Goal: Task Accomplishment & Management: Manage account settings

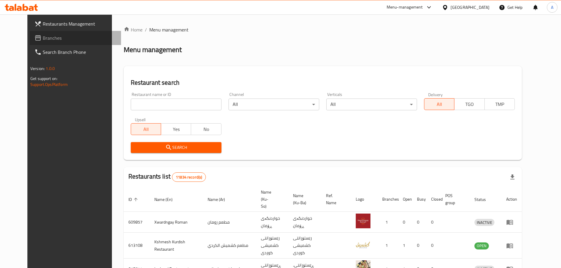
click at [43, 38] on span "Branches" at bounding box center [80, 37] width 74 height 7
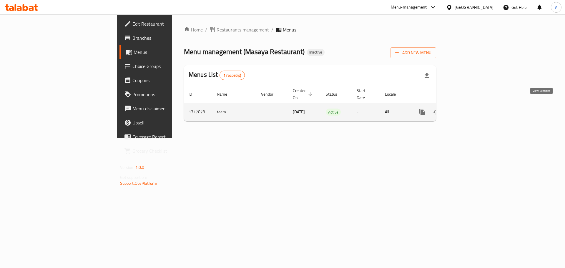
click at [468, 110] on icon "enhanced table" at bounding box center [464, 112] width 5 height 5
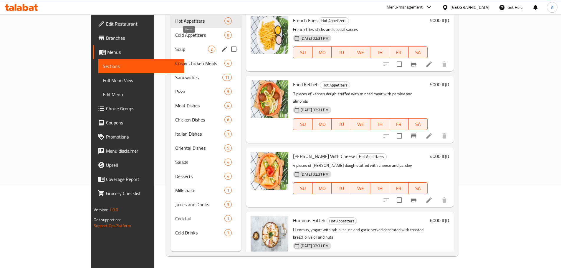
click at [208, 47] on span "2" at bounding box center [211, 50] width 7 height 6
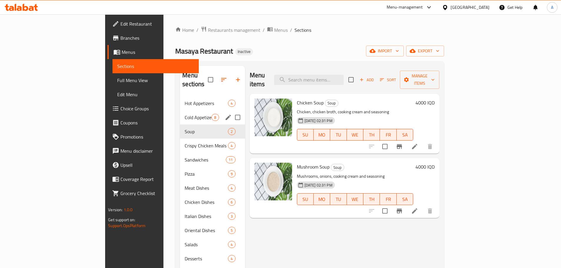
click at [185, 114] on span "Cold Appetizers" at bounding box center [198, 117] width 27 height 7
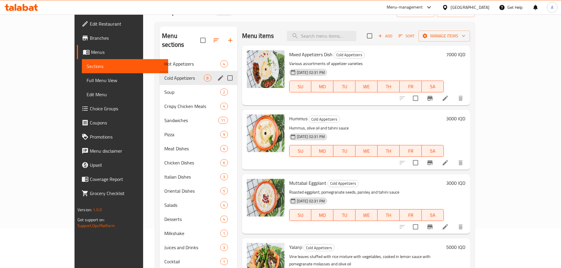
scroll to position [82, 0]
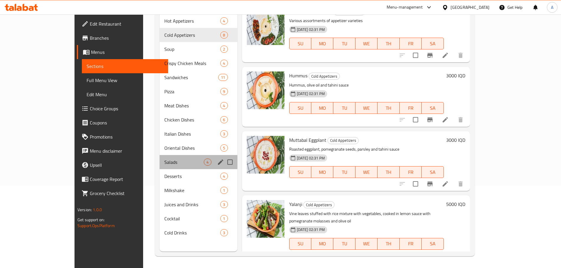
click at [173, 155] on div "Salads 4" at bounding box center [198, 162] width 77 height 14
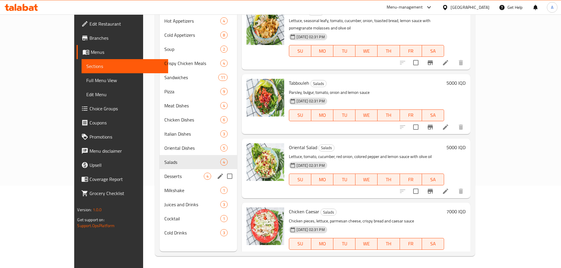
click at [160, 183] on div "Milkshake 1" at bounding box center [199, 190] width 78 height 14
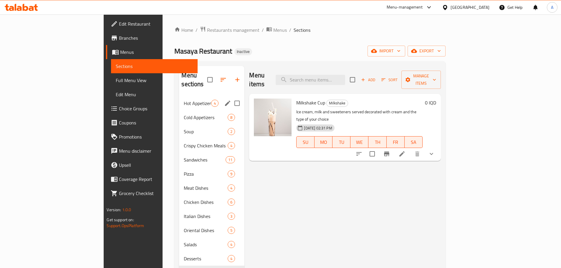
click at [184, 100] on span "Hot Appetizers" at bounding box center [197, 103] width 27 height 7
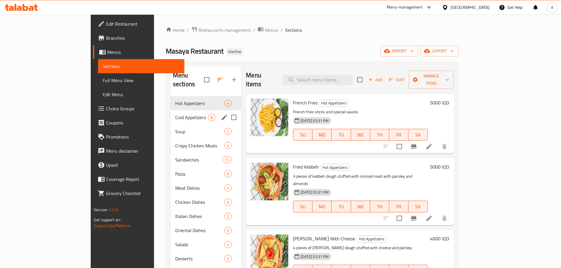
click at [175, 114] on span "Cold Appetizers" at bounding box center [191, 117] width 33 height 7
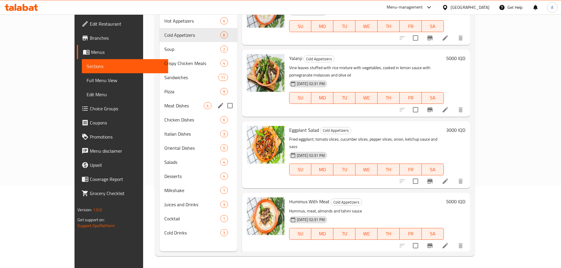
scroll to position [143, 0]
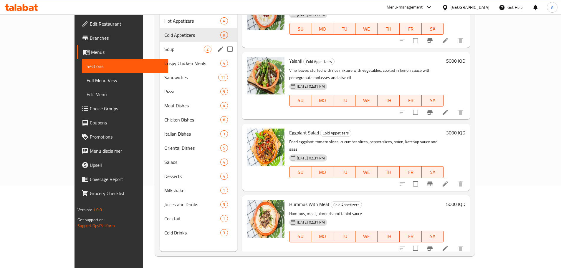
click at [164, 46] on span "Soup" at bounding box center [183, 49] width 39 height 7
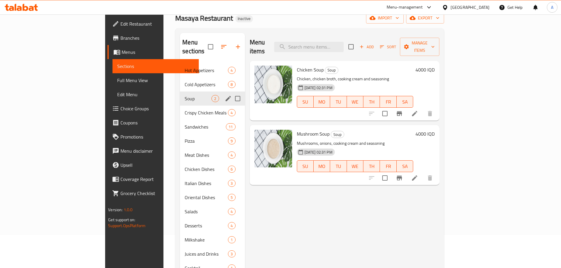
scroll to position [24, 0]
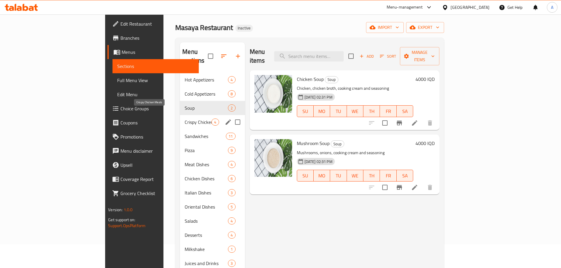
click at [185, 119] on span "Crispy Chicken Meals" at bounding box center [198, 122] width 27 height 7
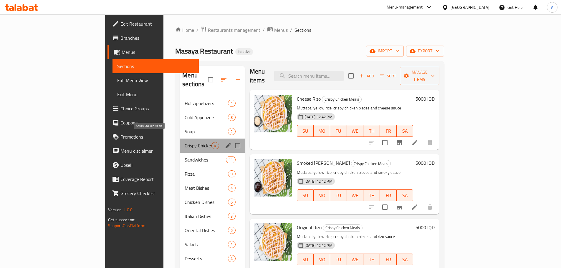
drag, startPoint x: 122, startPoint y: 137, endPoint x: 133, endPoint y: 146, distance: 14.6
click at [185, 142] on span "Crispy Chicken Meals" at bounding box center [198, 145] width 27 height 7
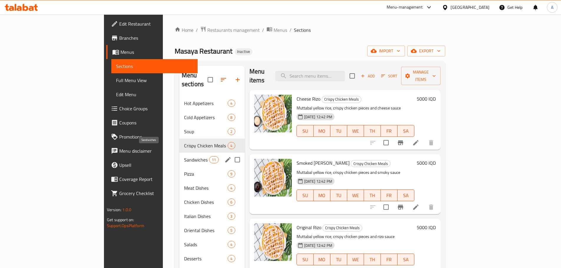
click at [184, 156] on span "Sandwiches" at bounding box center [196, 159] width 25 height 7
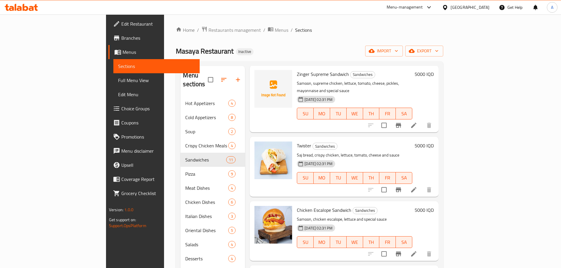
scroll to position [454, 0]
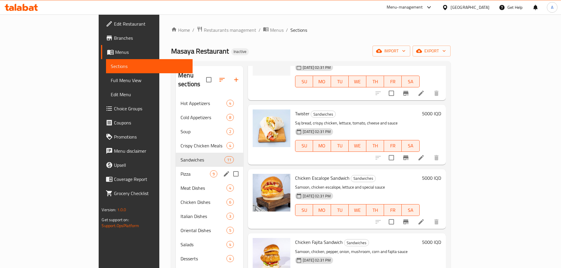
click at [176, 167] on div "Pizza 9" at bounding box center [209, 174] width 67 height 14
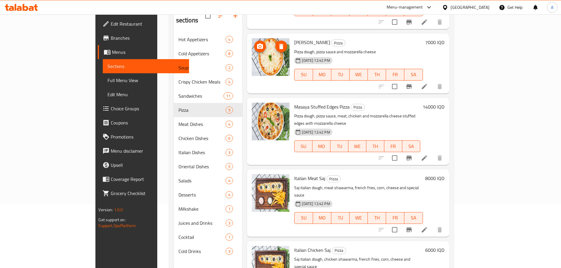
scroll to position [82, 0]
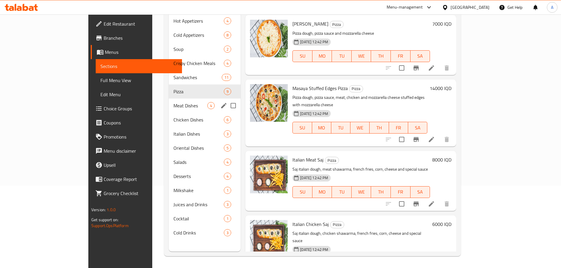
click at [173, 102] on span "Meat Dishes" at bounding box center [190, 105] width 34 height 7
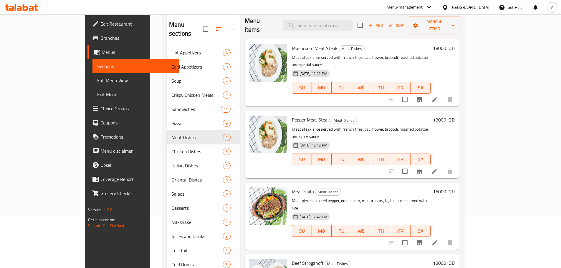
scroll to position [82, 0]
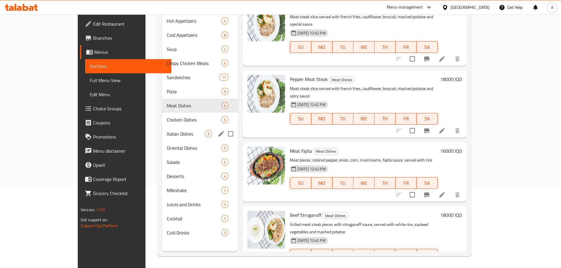
click at [167, 116] on span "Chicken Dishes" at bounding box center [194, 119] width 55 height 7
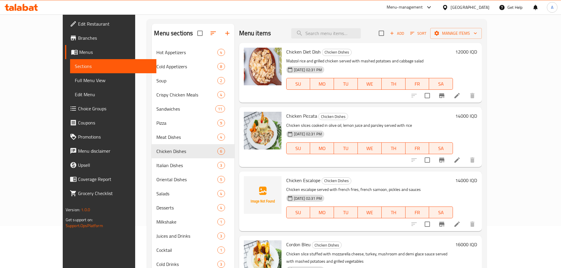
scroll to position [82, 0]
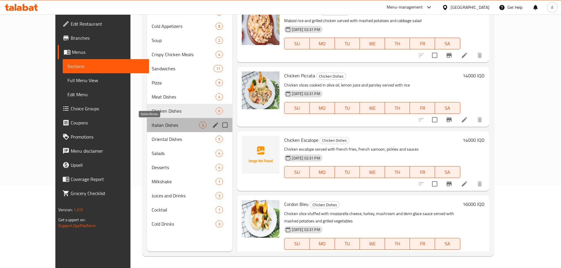
click at [152, 122] on span "Italian Dishes" at bounding box center [175, 125] width 47 height 7
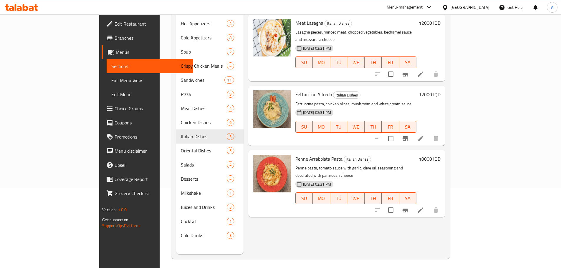
scroll to position [82, 0]
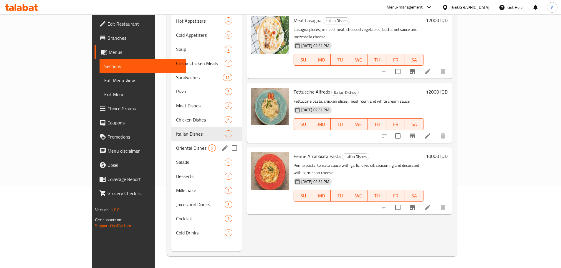
click at [176, 145] on span "Oriental Dishes" at bounding box center [192, 148] width 32 height 7
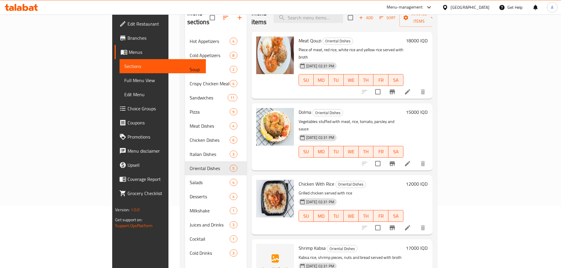
scroll to position [53, 0]
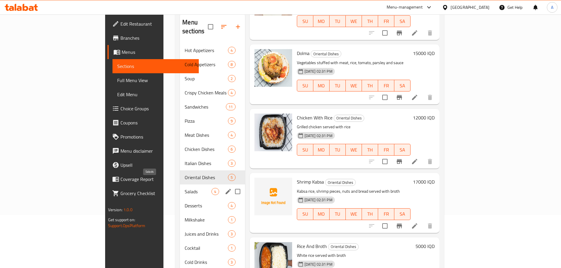
click at [185, 188] on span "Salads" at bounding box center [198, 191] width 27 height 7
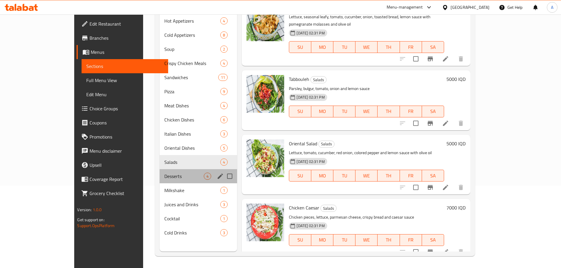
click at [160, 171] on div "Desserts 4" at bounding box center [199, 176] width 78 height 14
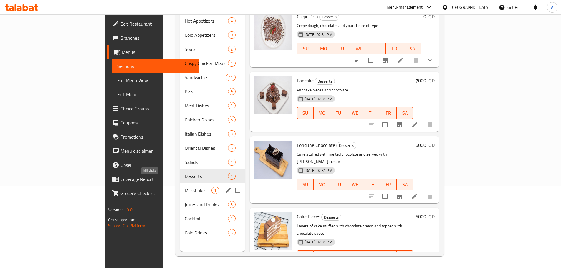
click at [185, 187] on span "Milkshake" at bounding box center [198, 190] width 27 height 7
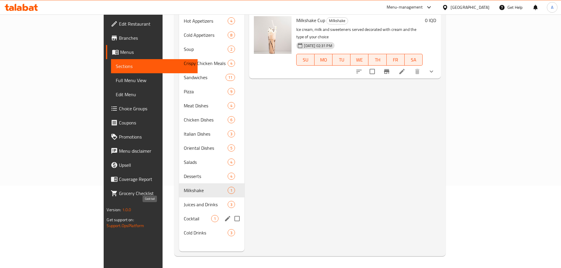
click at [179, 212] on div "Cocktail 1" at bounding box center [211, 219] width 65 height 14
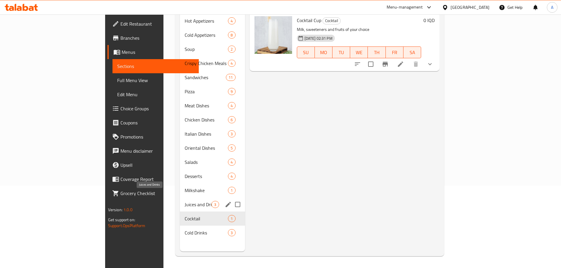
click at [185, 201] on span "Juices and Drinks" at bounding box center [198, 204] width 27 height 7
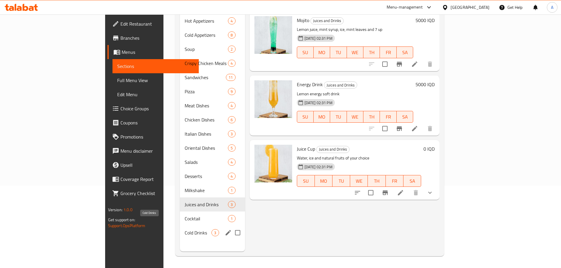
click at [185, 229] on span "Cold Drinks" at bounding box center [198, 232] width 27 height 7
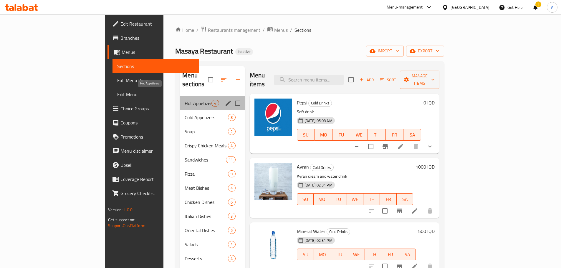
click at [185, 100] on span "Hot Appetizers" at bounding box center [198, 103] width 27 height 7
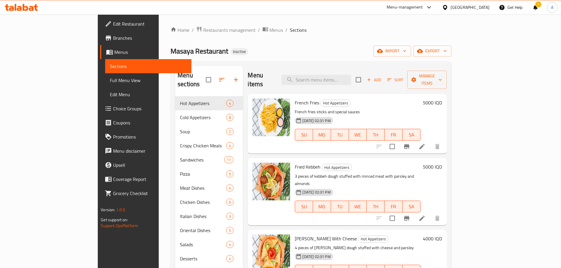
click at [113, 26] on span "Edit Restaurant" at bounding box center [150, 23] width 74 height 7
